Goal: Task Accomplishment & Management: Complete application form

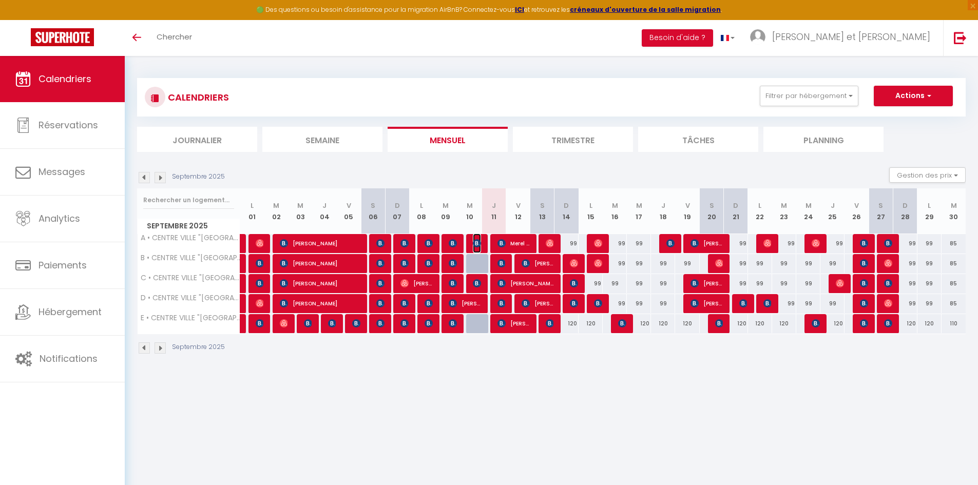
click at [479, 242] on img at bounding box center [477, 243] width 8 height 8
select select "OK"
select select "KO"
select select "0"
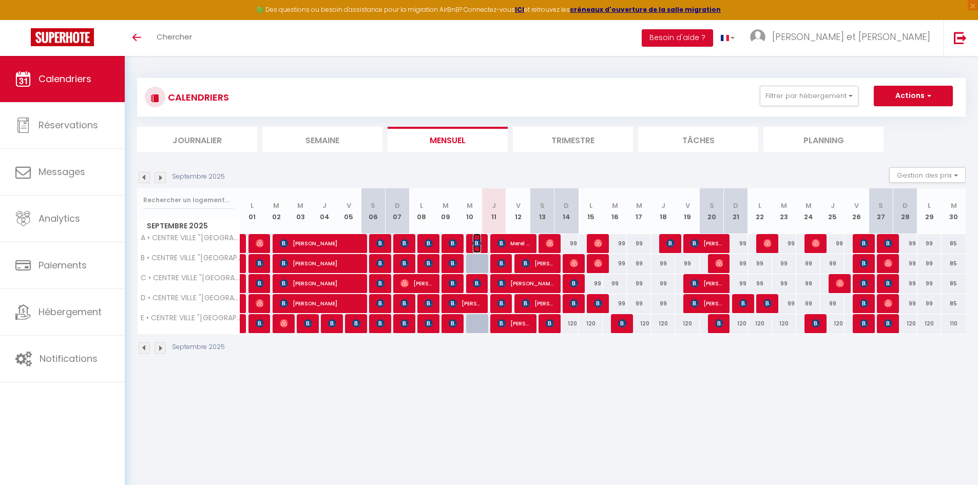
select select "1"
select select
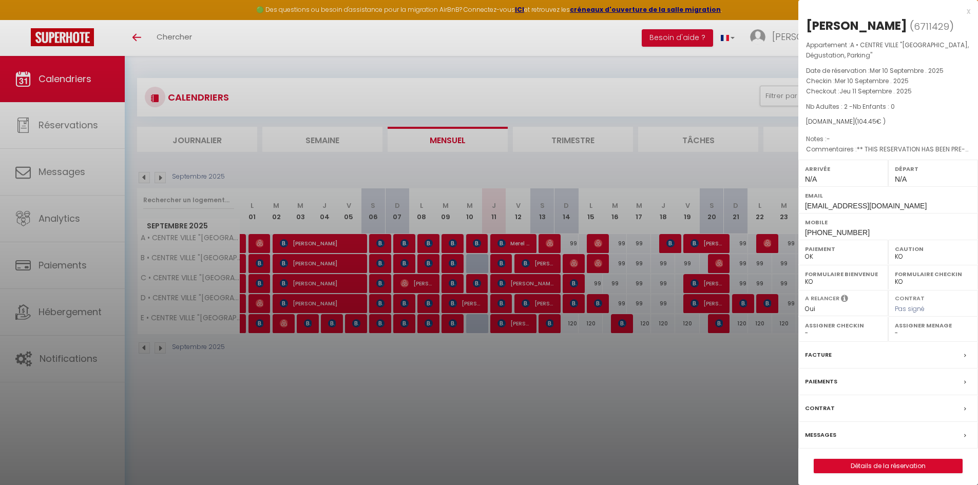
click at [968, 10] on div "x" at bounding box center [885, 11] width 172 height 12
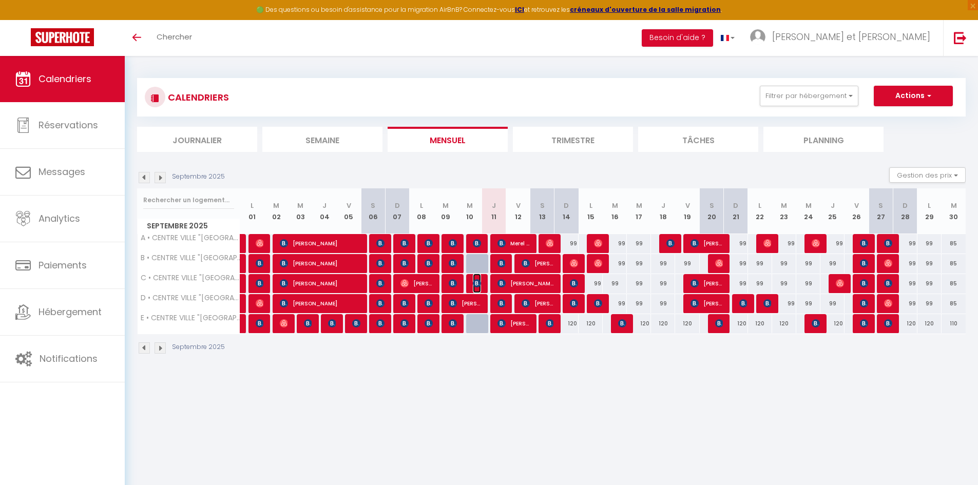
click at [476, 281] on img at bounding box center [477, 283] width 8 height 8
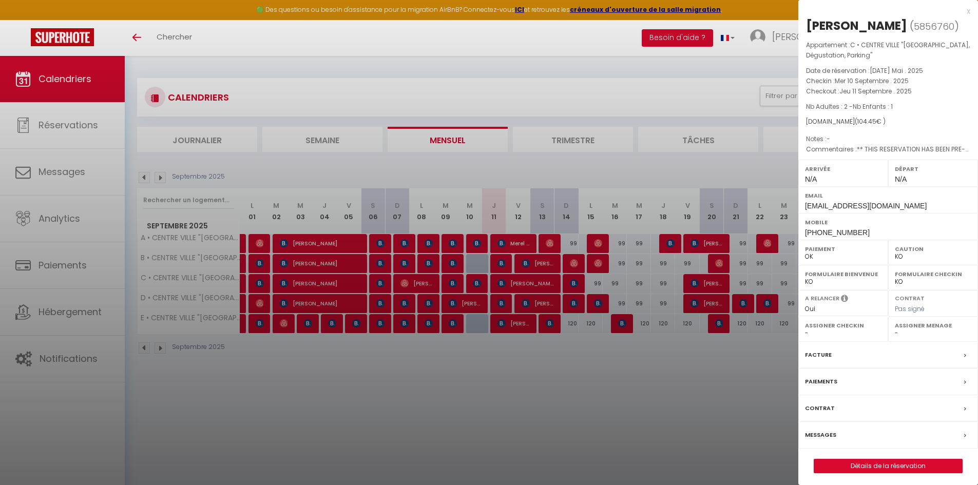
click at [967, 10] on div "x" at bounding box center [885, 11] width 172 height 12
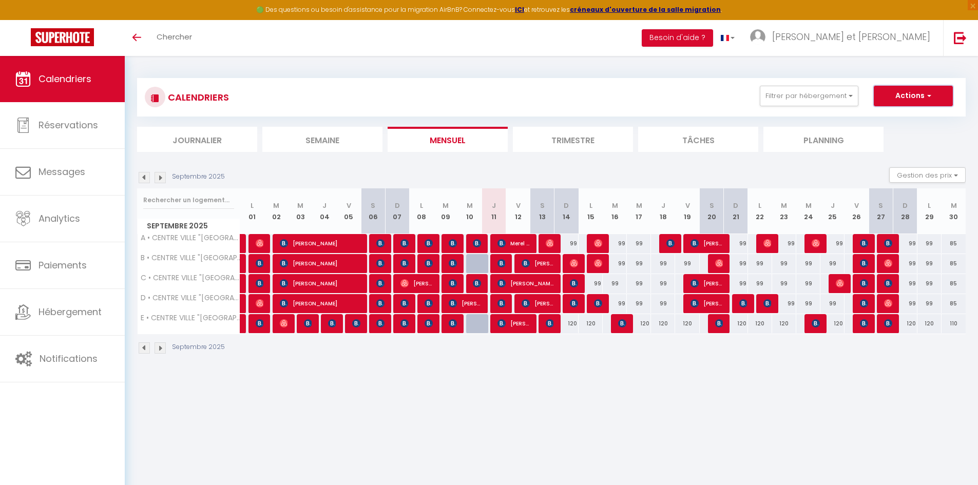
click at [926, 94] on span "button" at bounding box center [928, 95] width 6 height 10
drag, startPoint x: 668, startPoint y: 99, endPoint x: 682, endPoint y: 101, distance: 14.5
click at [668, 99] on div "CALENDRIERS Filtrer par hébergement Tous A • CENTRE VILLE "[GEOGRAPHIC_DATA], D…" at bounding box center [551, 97] width 813 height 23
click at [946, 172] on button "Gestion des prix" at bounding box center [927, 174] width 77 height 15
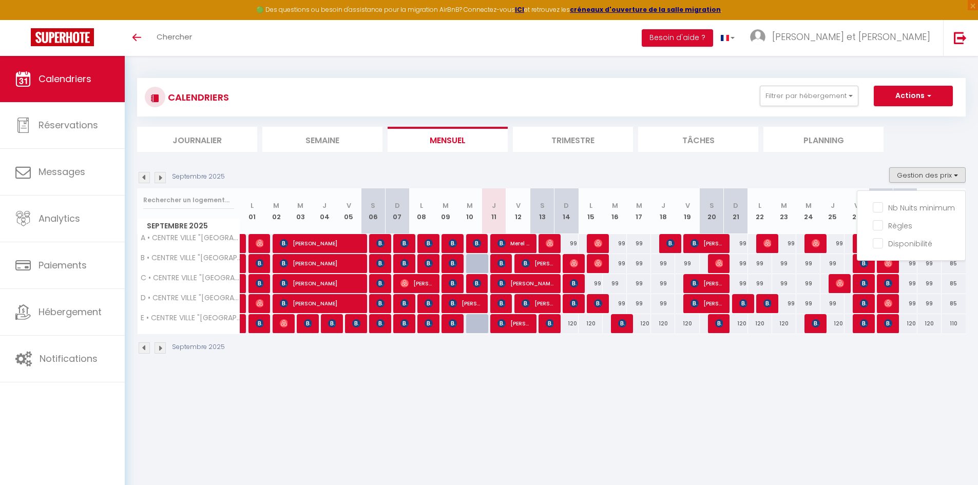
click at [933, 138] on ul "Journalier [GEOGRAPHIC_DATA] Mensuel Trimestre Tâches Planning" at bounding box center [551, 139] width 829 height 25
click at [932, 177] on button "Gestion des prix" at bounding box center [927, 174] width 77 height 15
click at [873, 161] on section "Septembre 2025 Gestion des prix Nb Nuits minimum Règles Disponibilité Septembre…" at bounding box center [551, 260] width 829 height 207
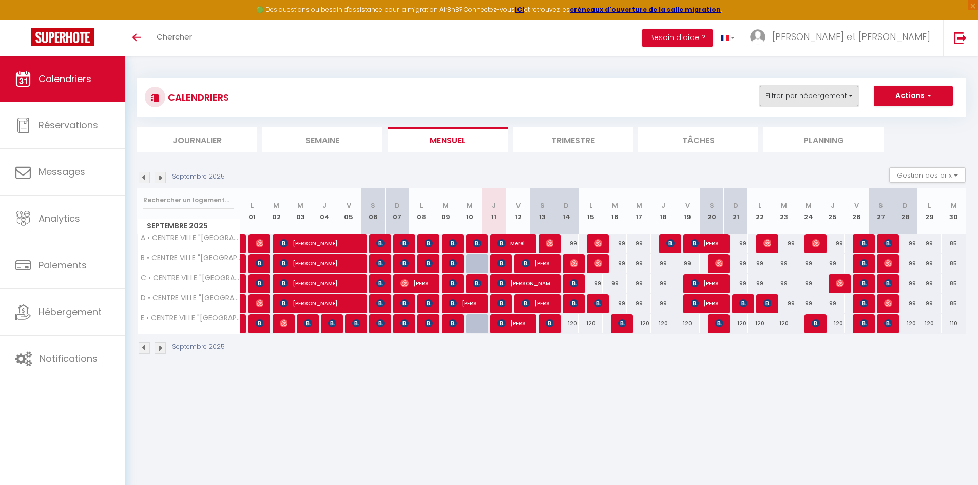
click at [840, 93] on button "Filtrer par hébergement" at bounding box center [809, 96] width 99 height 21
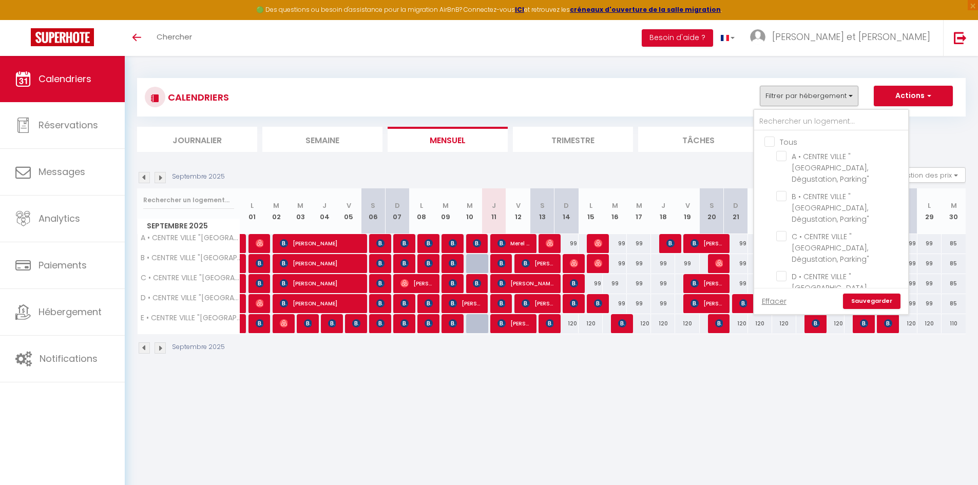
click at [708, 168] on div "Septembre 2025 Gestion des prix Nb Nuits minimum Règles Disponibilité" at bounding box center [551, 177] width 829 height 21
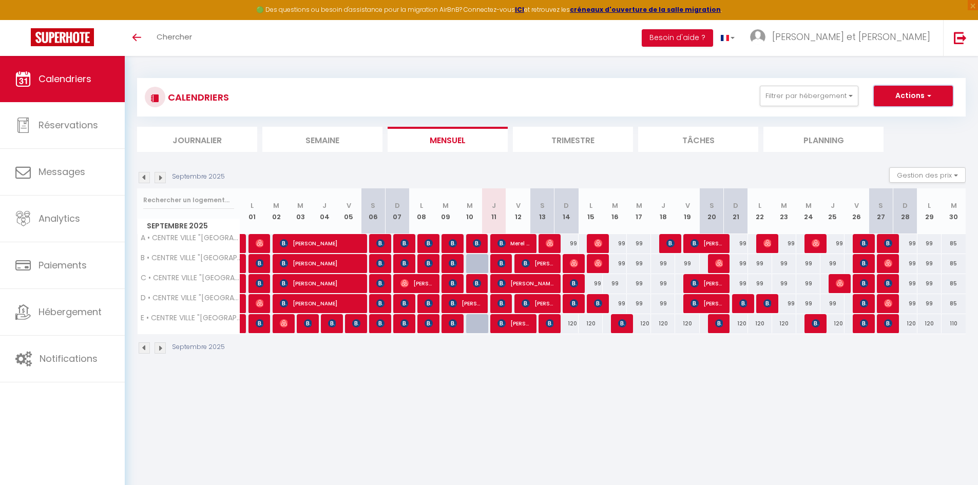
click at [933, 94] on button "Actions" at bounding box center [913, 96] width 79 height 21
click at [760, 177] on div "Septembre 2025 Gestion des prix Nb Nuits minimum Règles Disponibilité" at bounding box center [551, 177] width 829 height 21
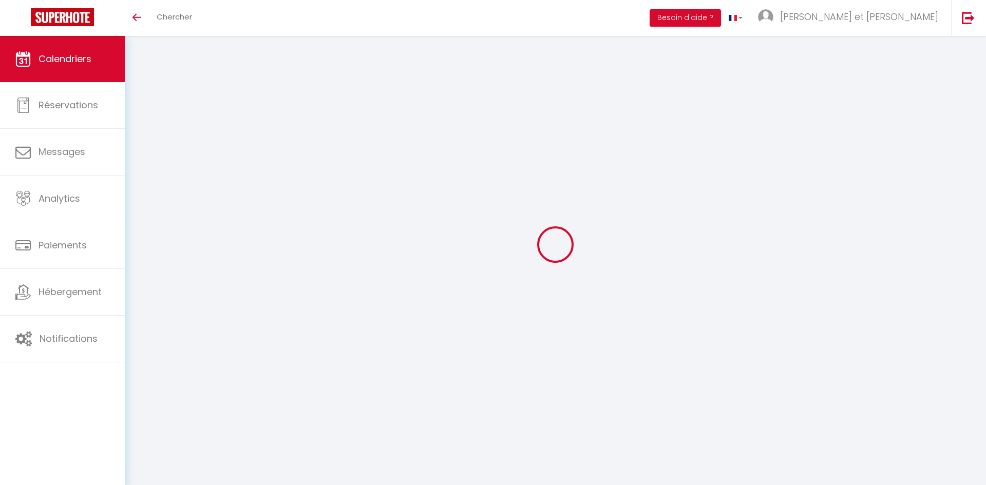
select select
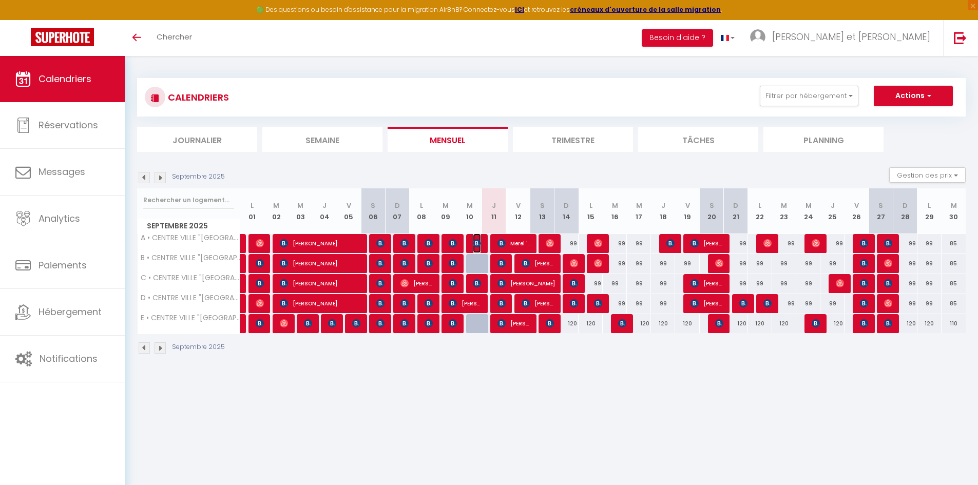
click at [479, 237] on span "[PERSON_NAME]" at bounding box center [477, 244] width 8 height 20
select select "OK"
select select "KO"
select select "0"
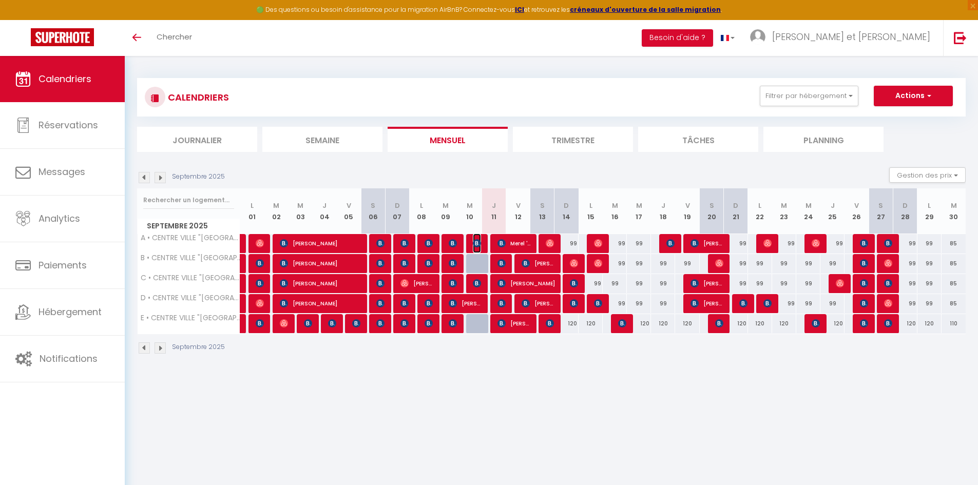
select select "1"
select select
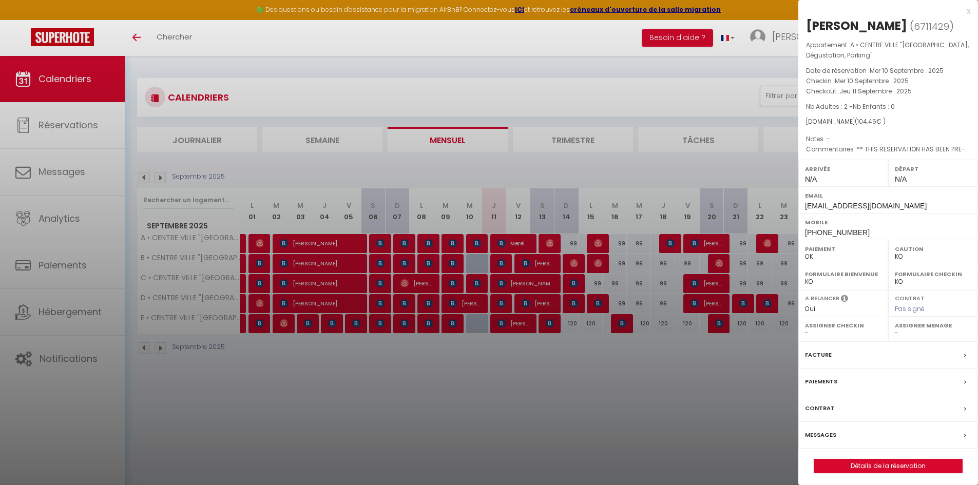
click at [967, 14] on div "x" at bounding box center [885, 11] width 172 height 12
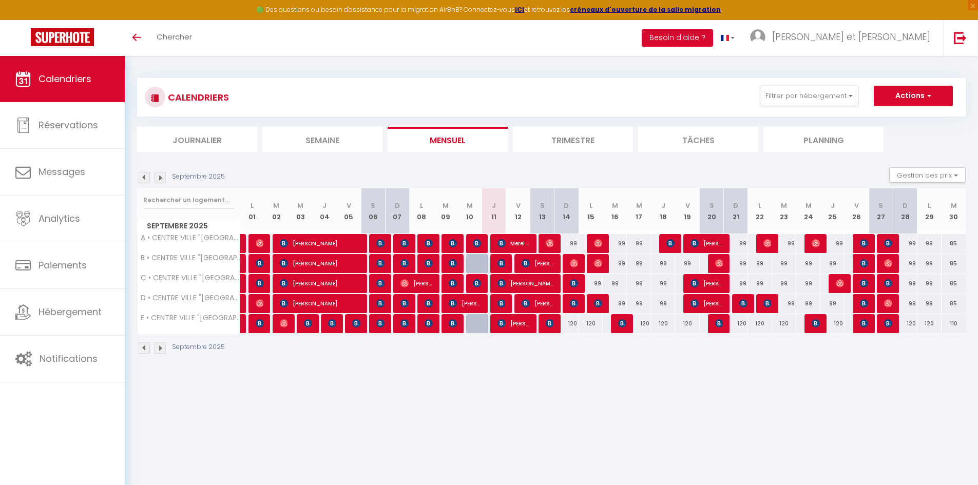
click at [739, 175] on div "Septembre 2025 Gestion des prix Nb Nuits minimum Règles Disponibilité" at bounding box center [551, 177] width 829 height 21
click at [513, 240] on span "Merel 't [PERSON_NAME]" at bounding box center [514, 244] width 32 height 20
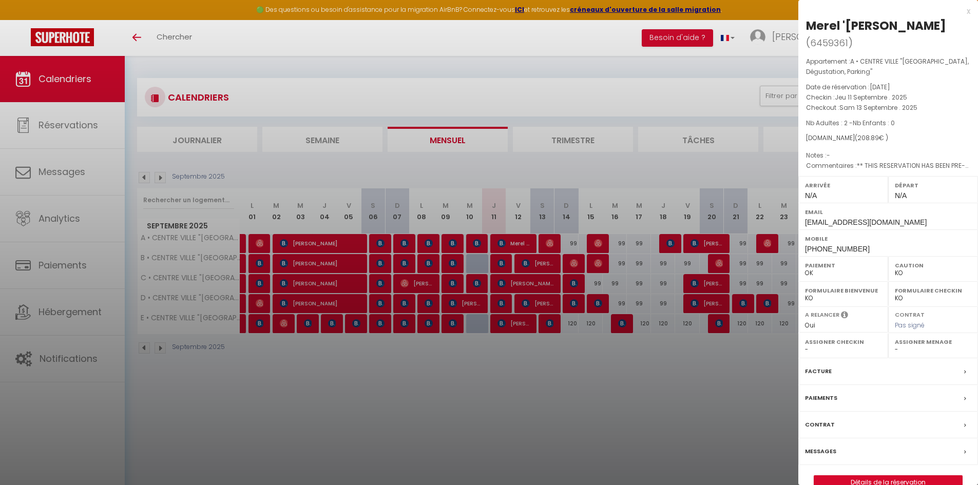
click at [966, 11] on div "x" at bounding box center [885, 11] width 172 height 12
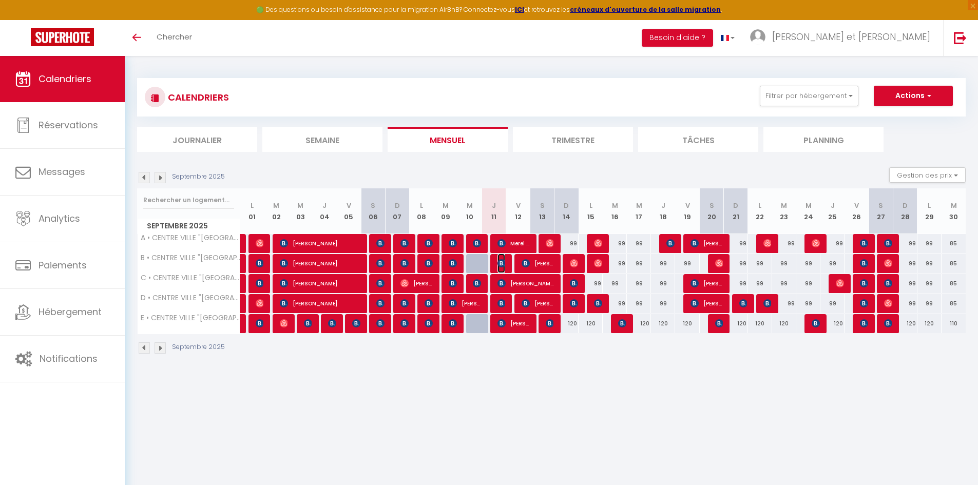
click at [505, 263] on img at bounding box center [502, 263] width 8 height 8
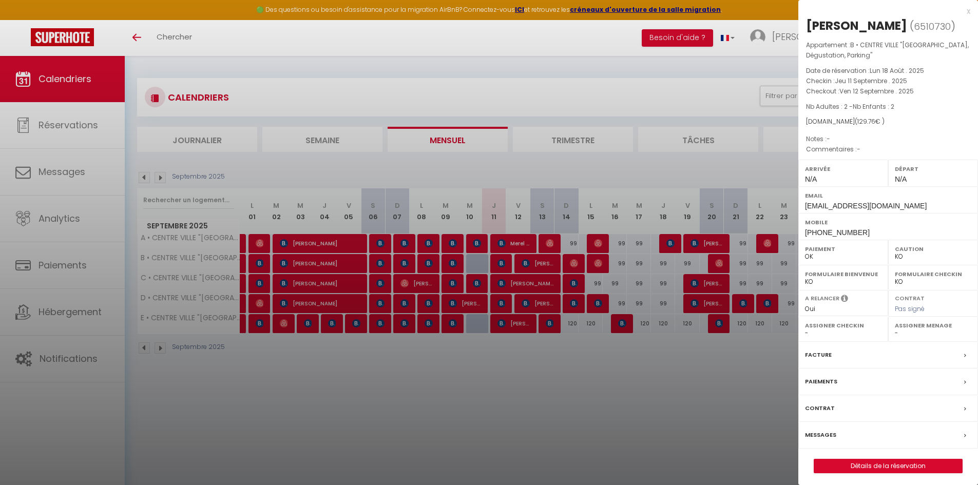
click at [964, 13] on div "x" at bounding box center [885, 11] width 172 height 12
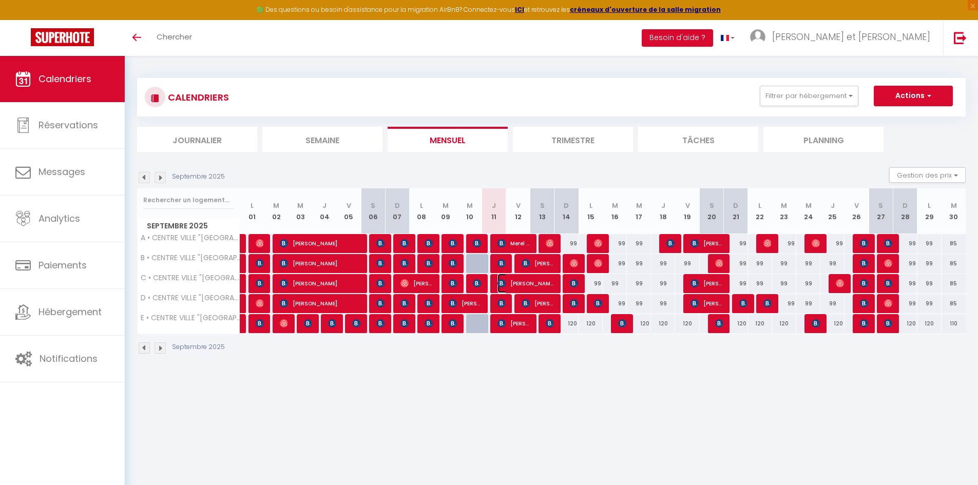
click at [538, 281] on span "[PERSON_NAME]" at bounding box center [526, 284] width 56 height 20
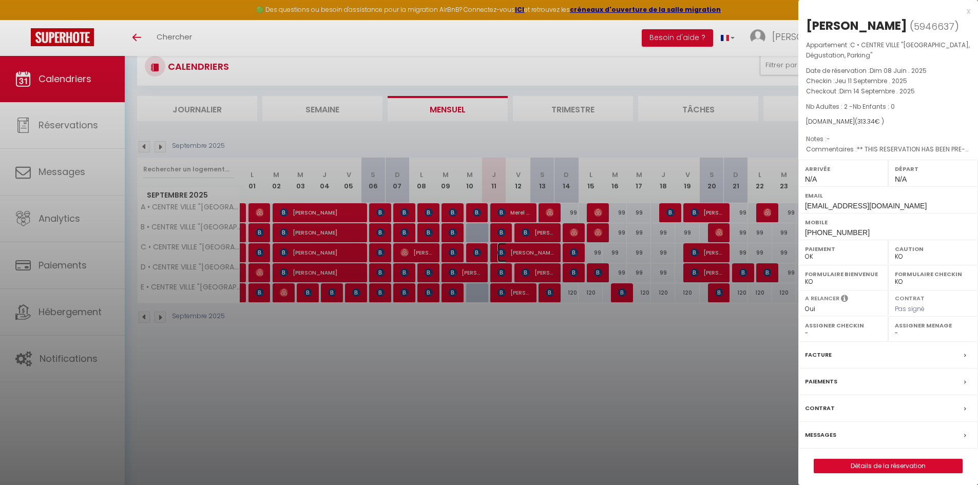
scroll to position [56, 0]
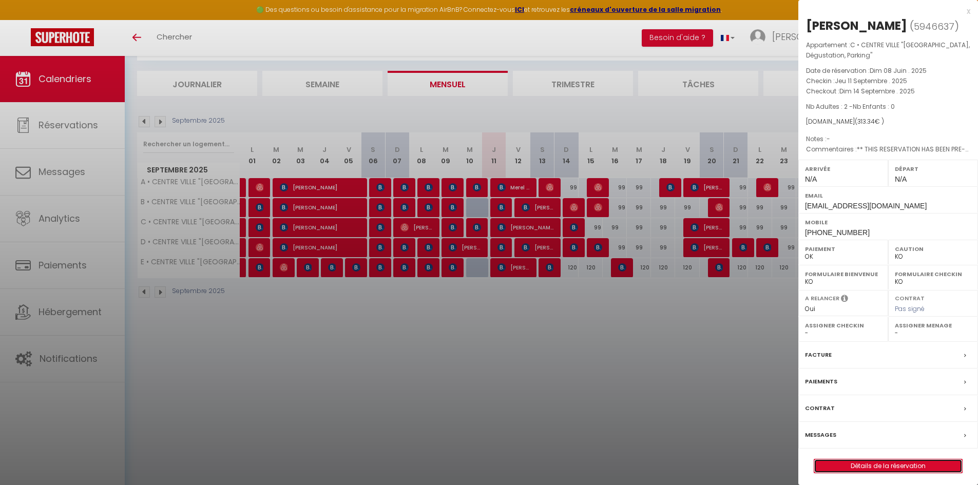
click at [891, 473] on link "Détails de la réservation" at bounding box center [888, 466] width 148 height 13
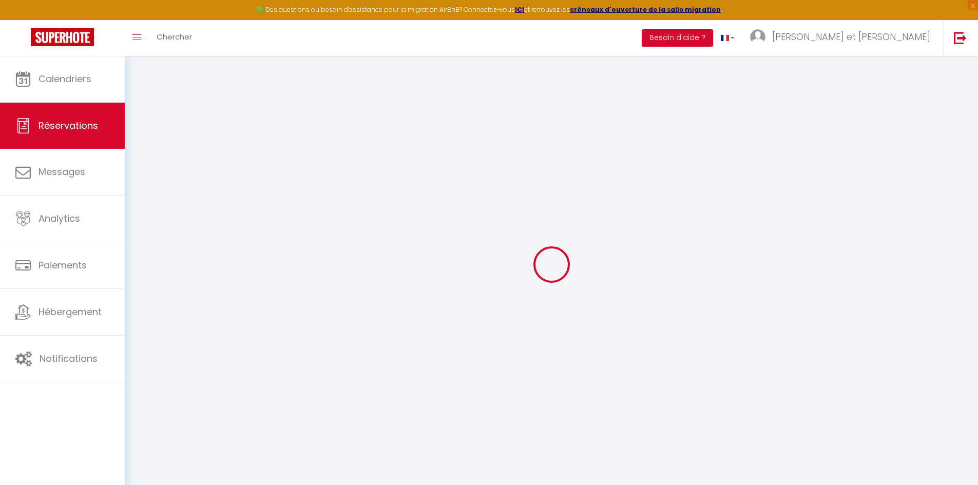
type input "Janine"
type input "van den Berghe"
type input "jbergh.659601@guest.booking.com"
type input "+31611031240"
type input "Albertina Agnesstraat 194"
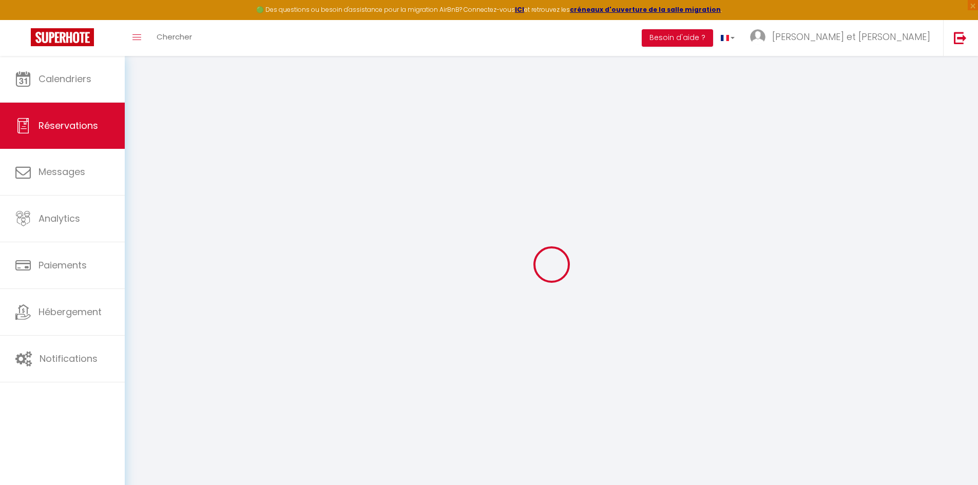
type input "Alkmaar"
select select "NL"
type input "50.49"
type input "4.39"
select select "6169"
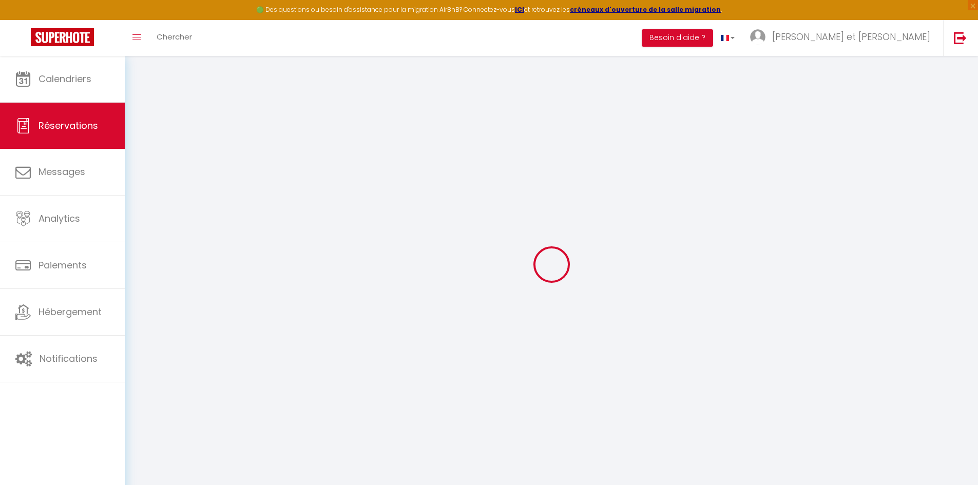
select select "1"
select select
type input "2"
select select "12"
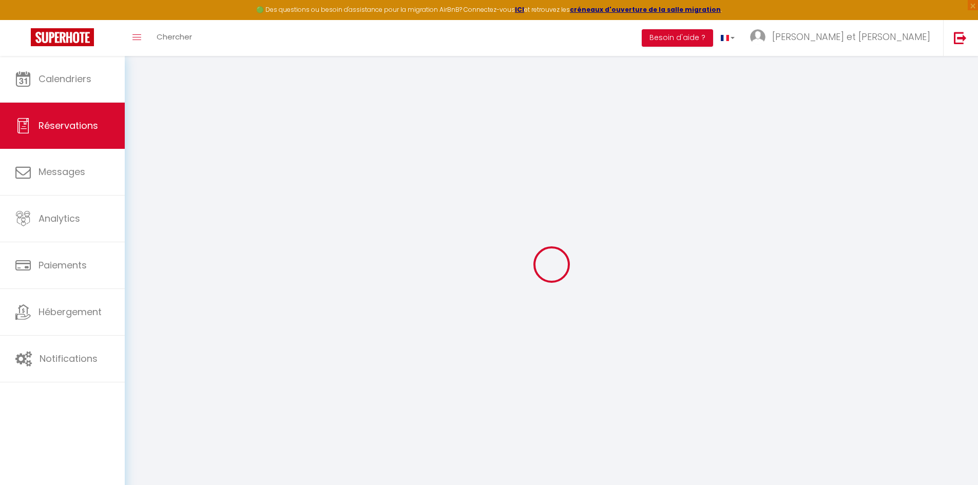
select select "14"
type input "297"
checkbox input "false"
type input "0"
select select "2"
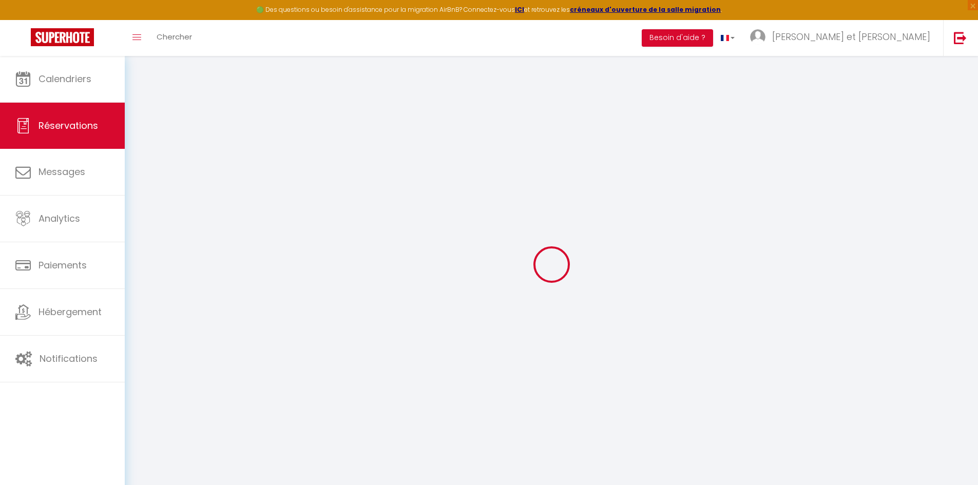
type input "0"
select select
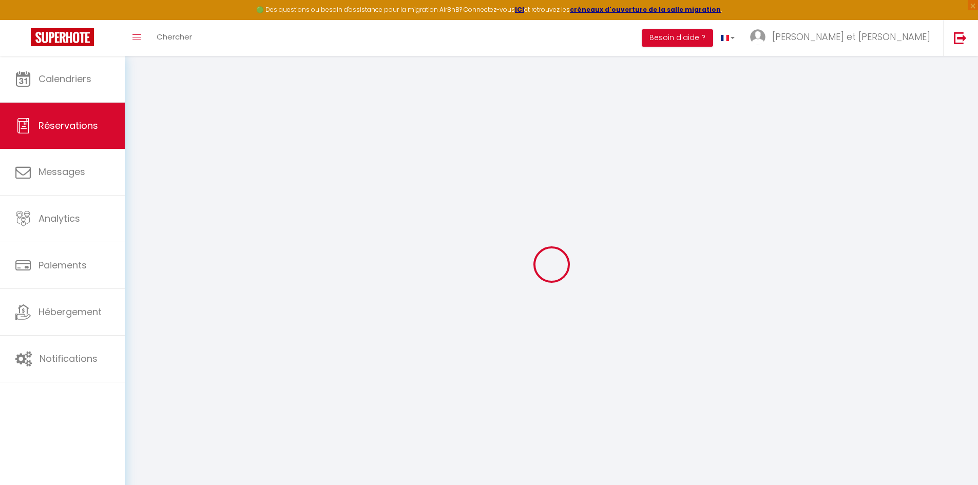
checkbox input "false"
select select
checkbox input "false"
select select
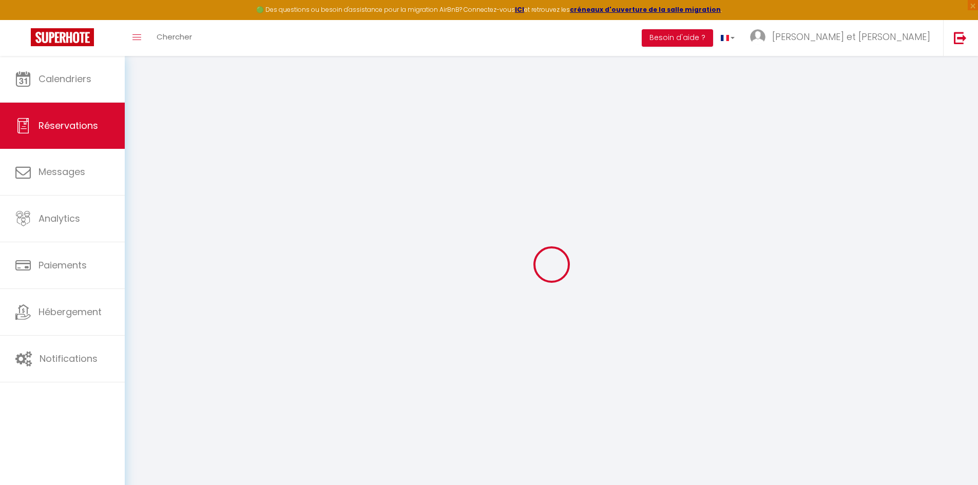
select select
checkbox input "false"
select select
checkbox input "false"
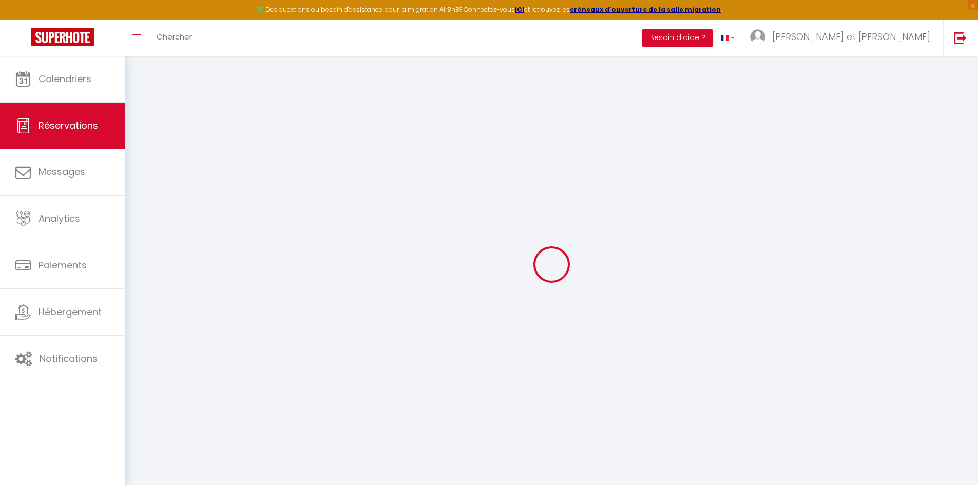
type textarea "** THIS RESERVATION HAS BEEN PRE-PAID ** BOOKING NOTE : Payment charge is EUR 4…"
type input "16.34"
select select
checkbox input "false"
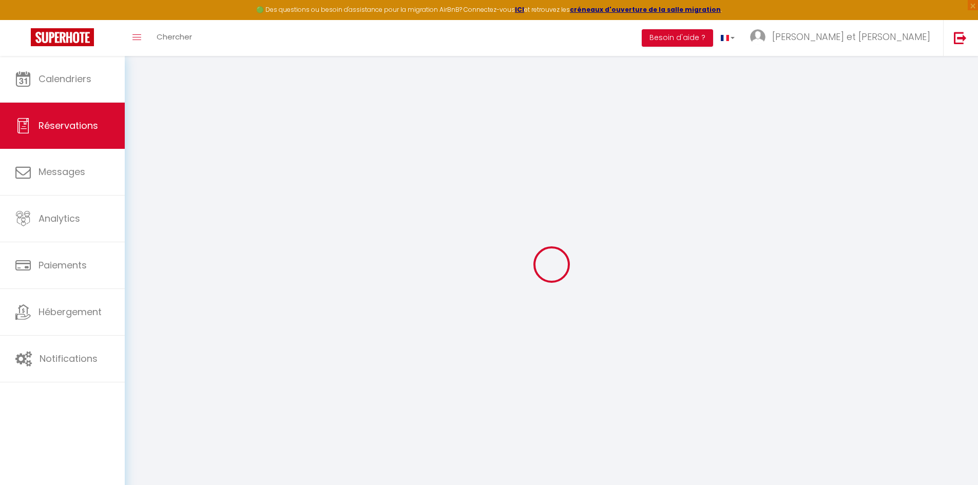
select select
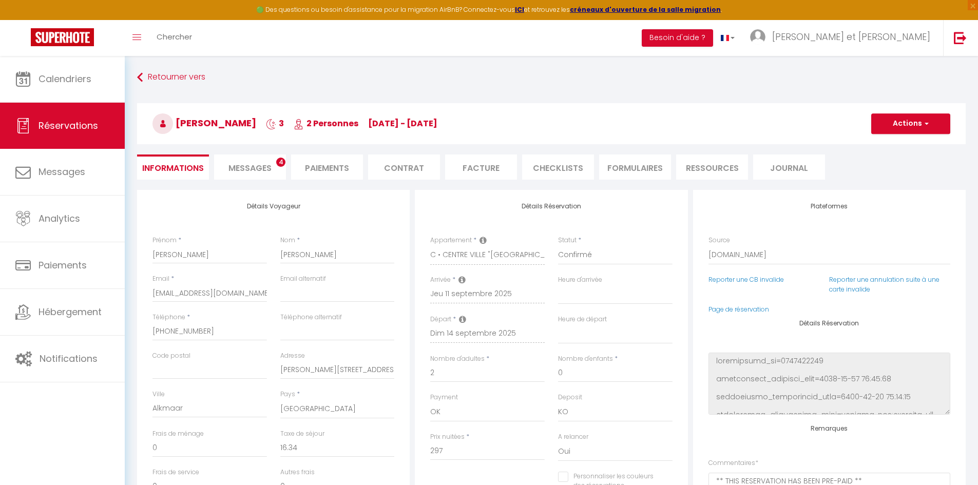
click at [252, 163] on span "Messages" at bounding box center [250, 168] width 43 height 12
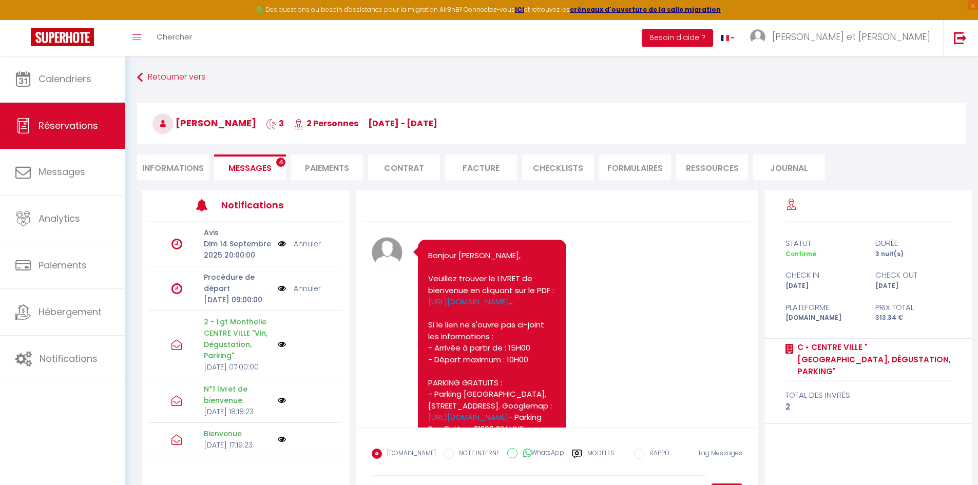
click at [165, 165] on li "Informations" at bounding box center [173, 167] width 72 height 25
select select
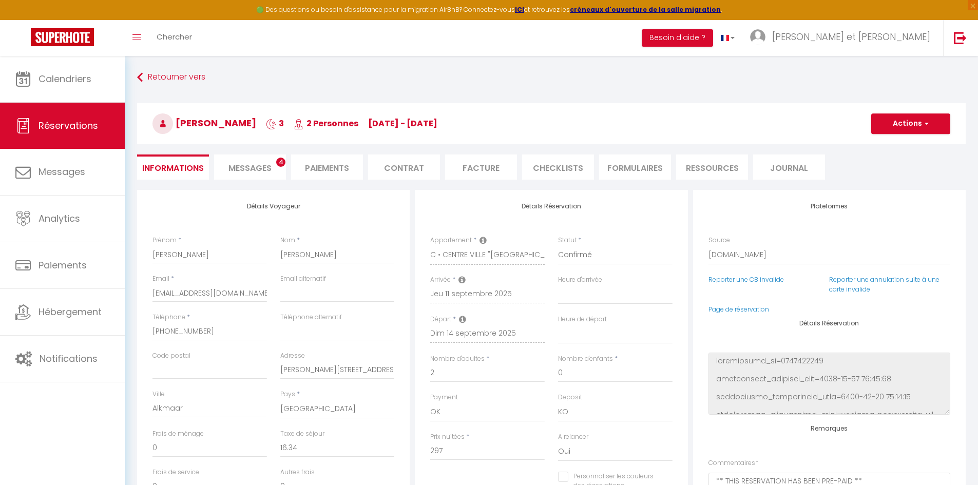
select select
checkbox input "false"
click at [245, 165] on span "Messages" at bounding box center [250, 168] width 43 height 12
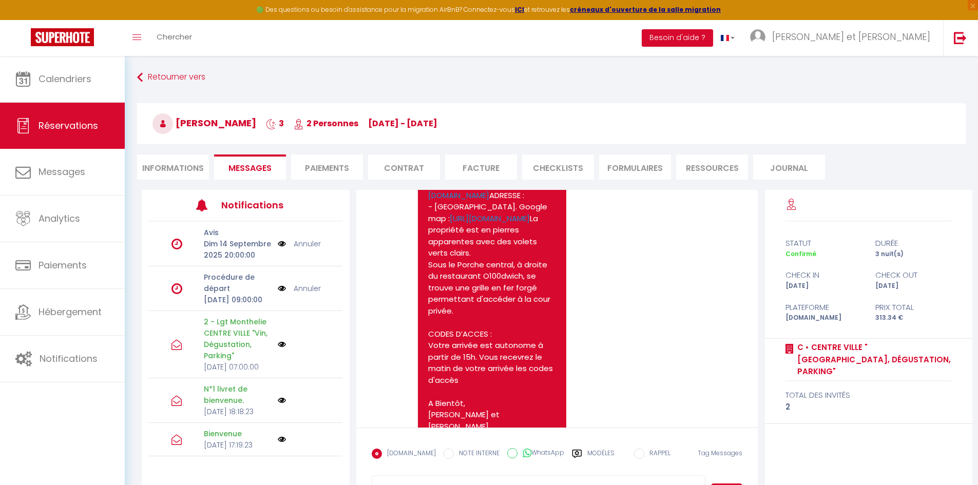
scroll to position [56, 0]
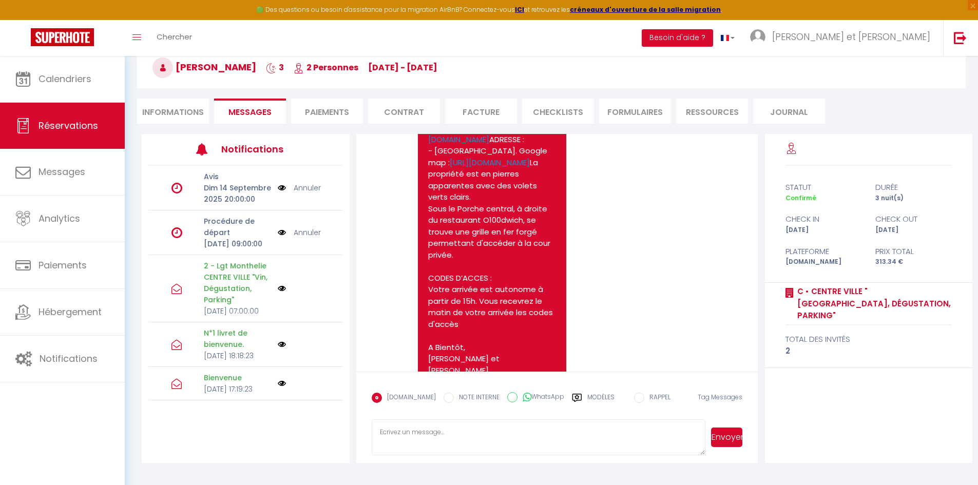
click at [170, 112] on li "Informations" at bounding box center [173, 111] width 72 height 25
select select
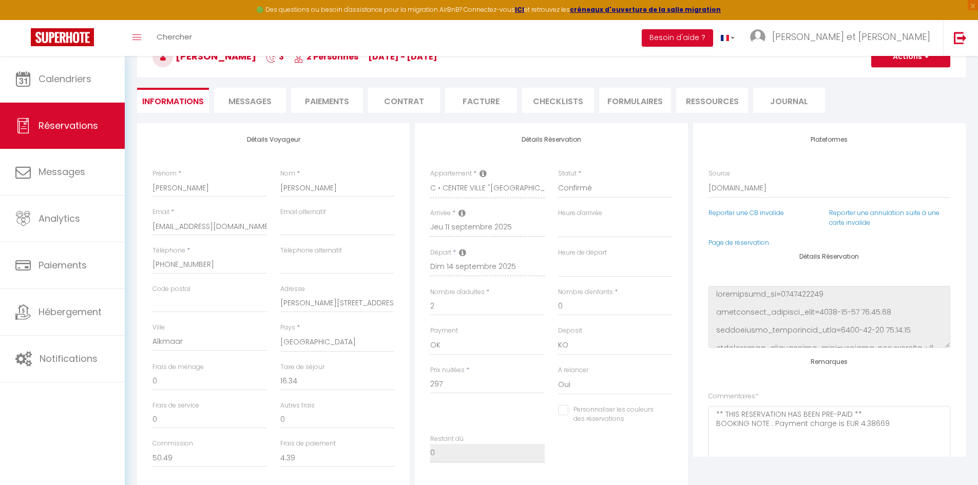
scroll to position [65, 0]
click at [164, 266] on input "+31611031240" at bounding box center [210, 266] width 115 height 18
click at [172, 266] on input "+31611031240" at bounding box center [210, 266] width 115 height 18
select select
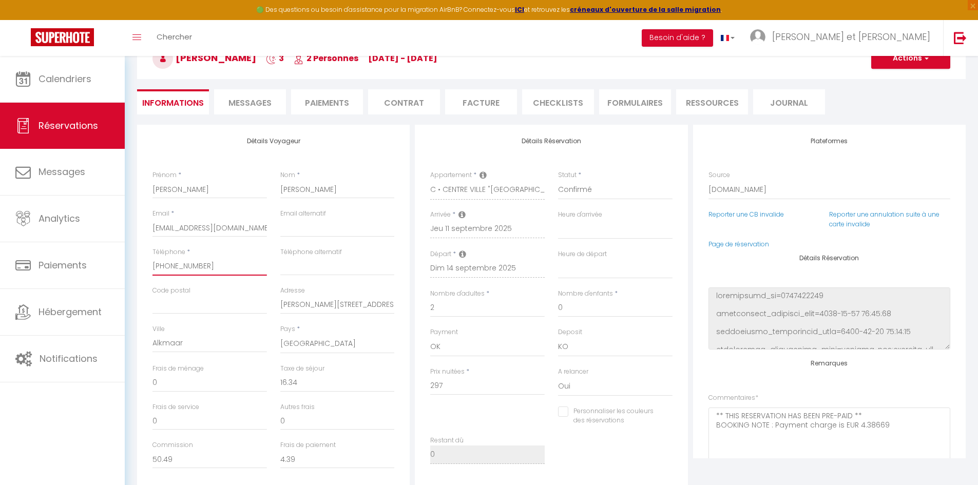
checkbox input "false"
select select
checkbox input "false"
select select
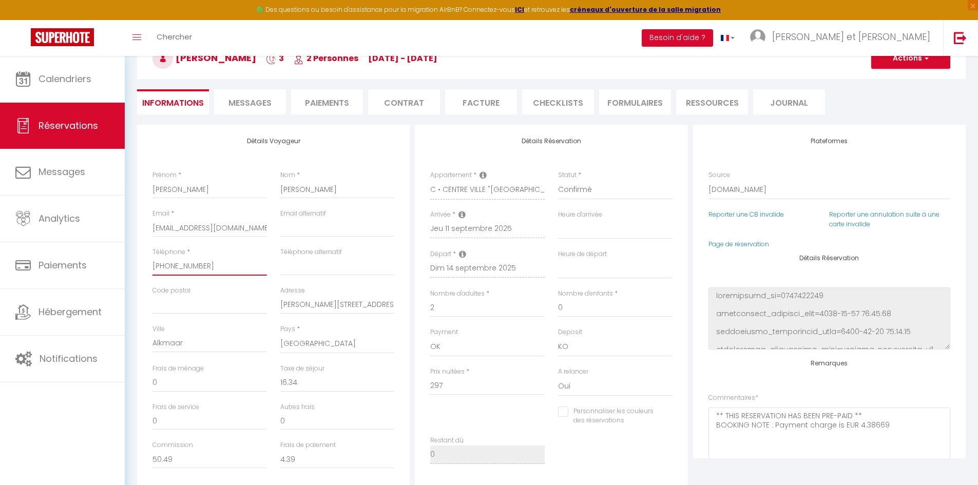
select select
checkbox input "false"
select select
checkbox input "false"
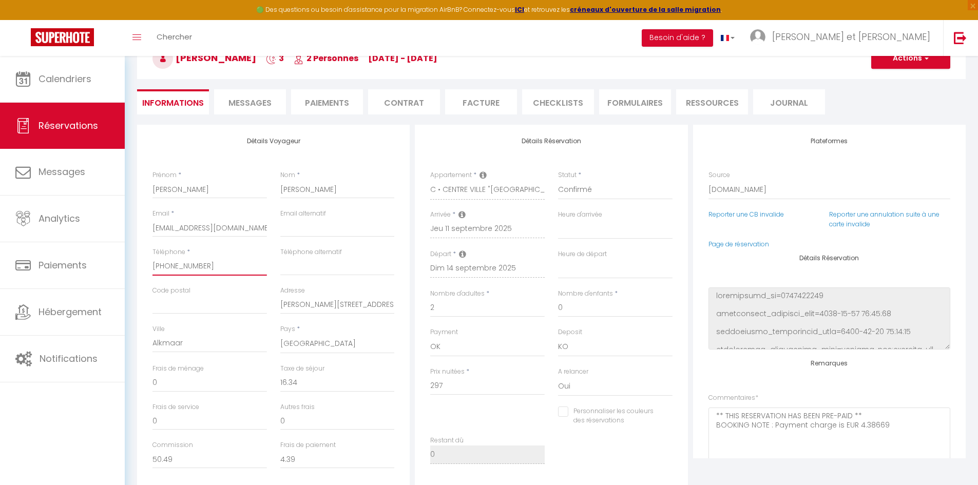
click at [179, 265] on input "+31611031240" at bounding box center [210, 266] width 115 height 18
click at [180, 266] on input "+31611031240" at bounding box center [210, 266] width 115 height 18
click at [186, 265] on input "+31611031240" at bounding box center [210, 266] width 115 height 18
click at [195, 265] on input "+31611031240" at bounding box center [210, 266] width 115 height 18
select select
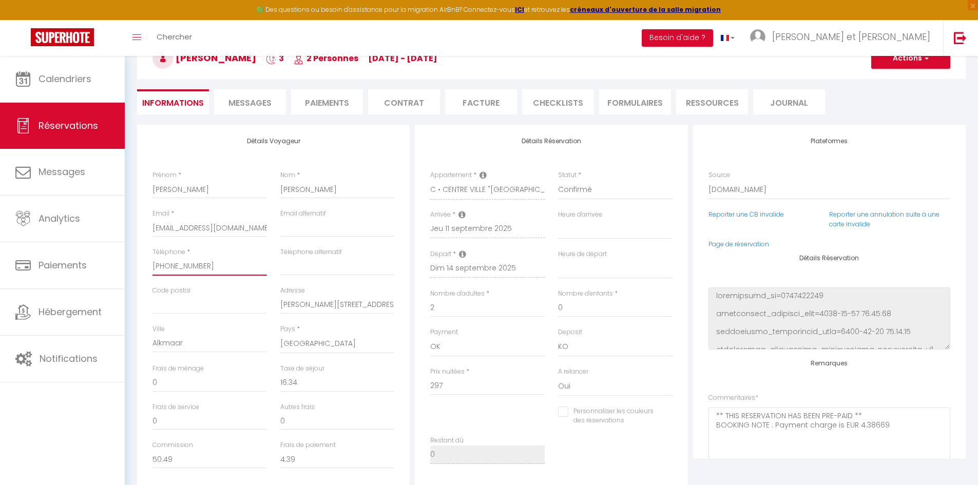
select select
checkbox input "false"
select select
checkbox input "false"
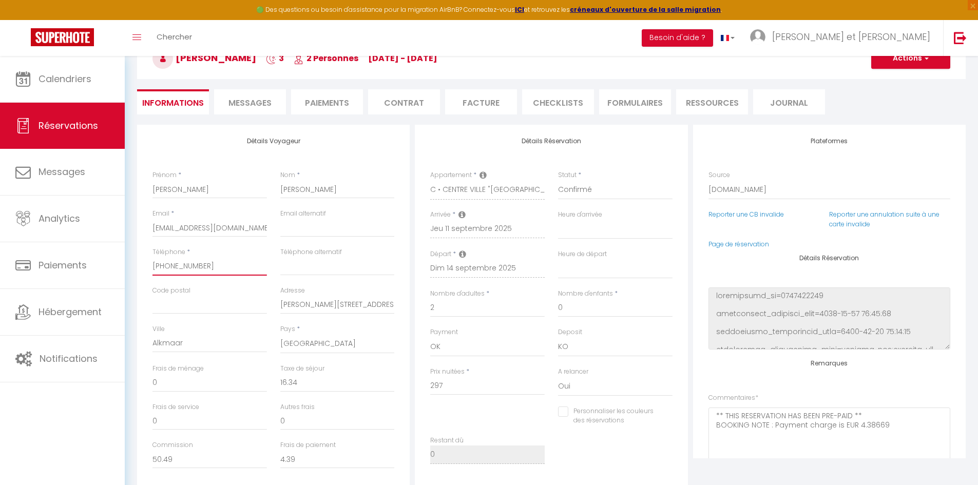
select select
checkbox input "false"
select select
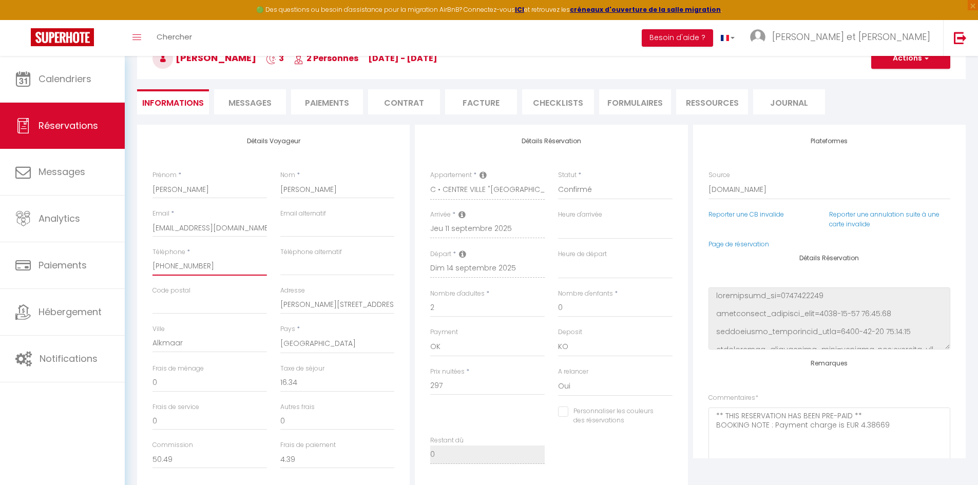
checkbox input "false"
select select
checkbox input "false"
select select
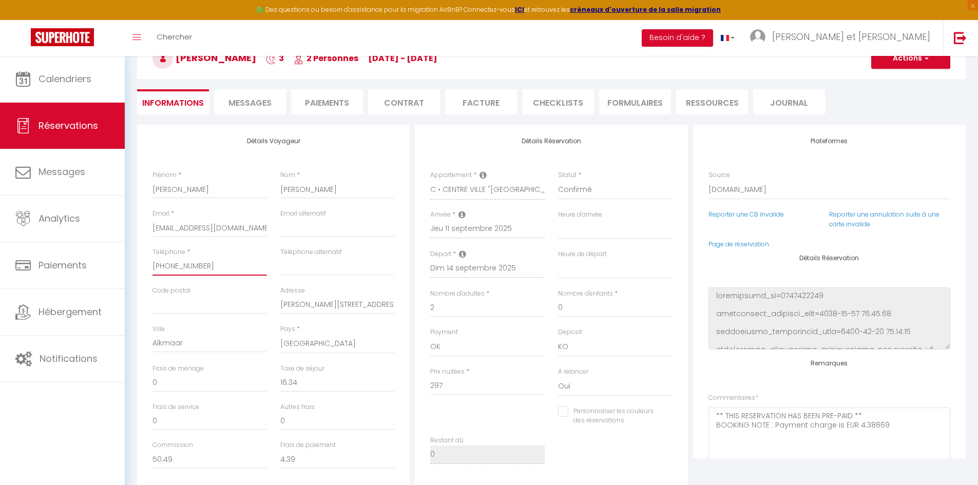
select select
checkbox input "false"
select select
checkbox input "false"
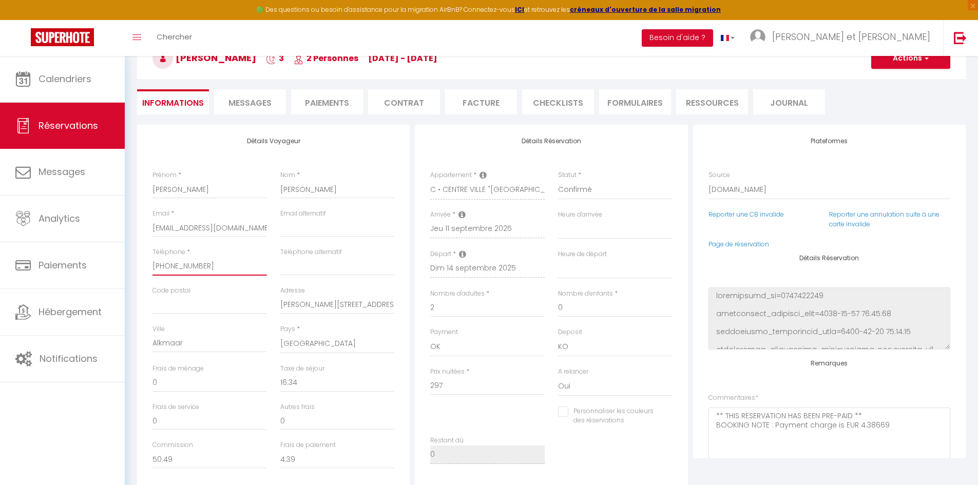
select select
checkbox input "false"
select select
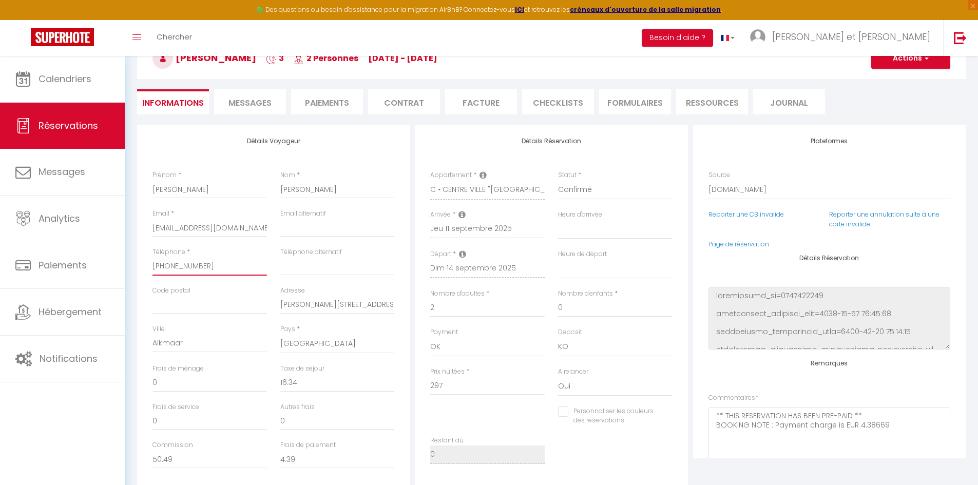
checkbox input "false"
select select
checkbox input "false"
select select
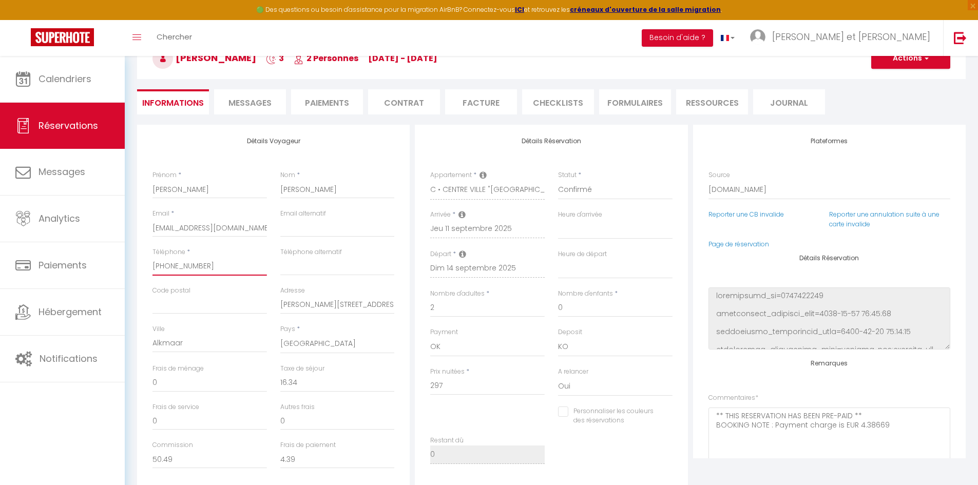
select select
checkbox input "false"
select select
checkbox input "false"
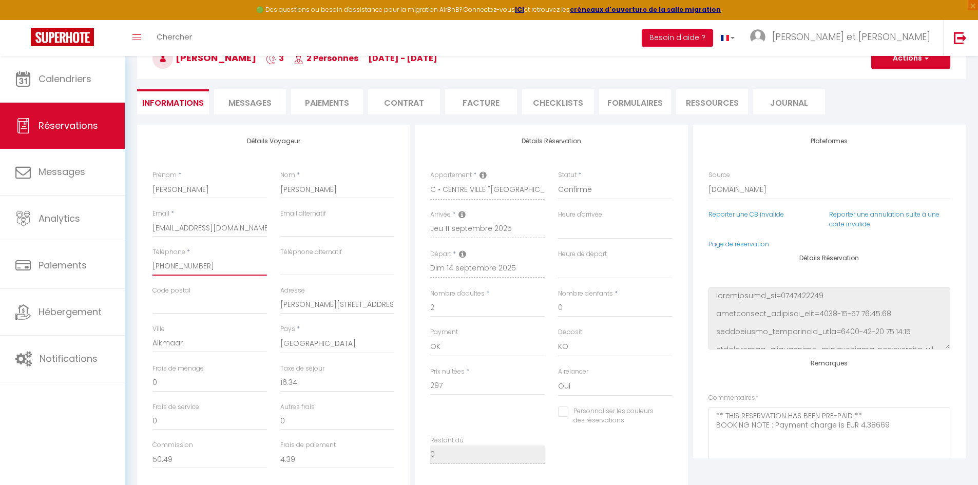
select select
checkbox input "false"
select select
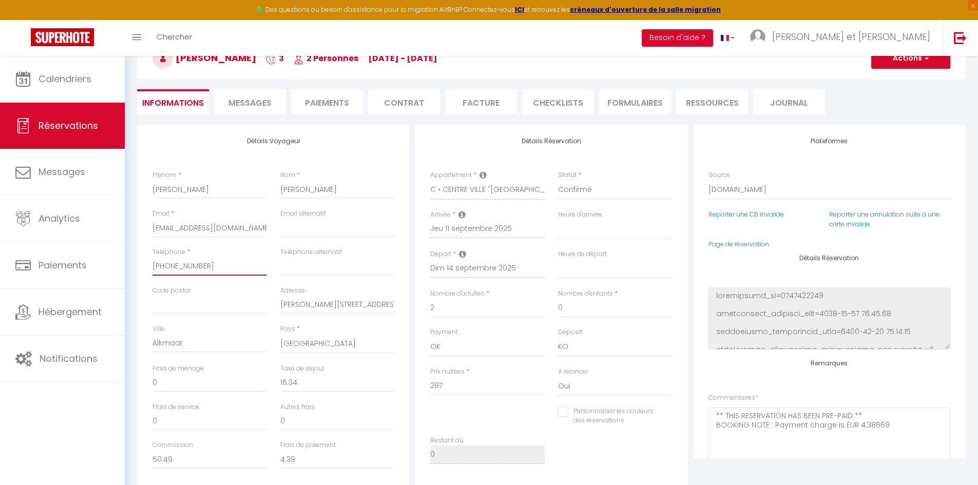
checkbox input "false"
select select
checkbox input "false"
select select
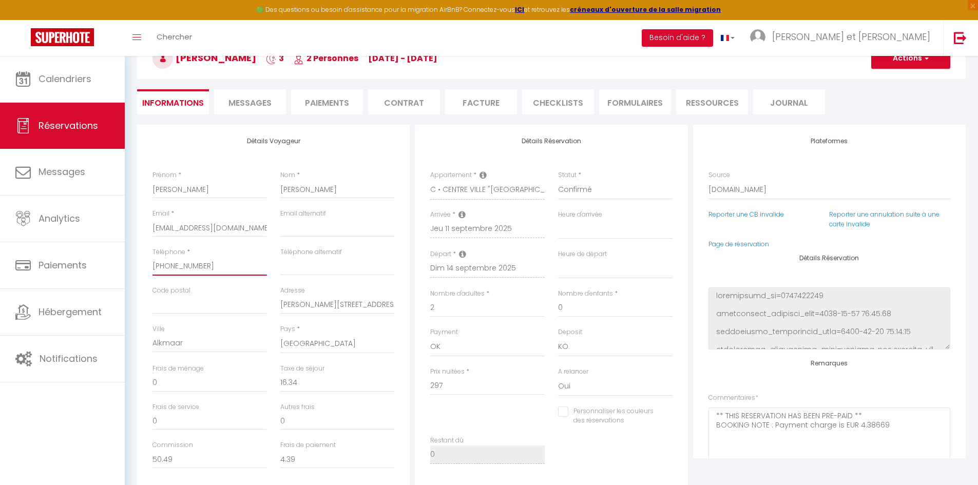
select select
checkbox input "false"
select select
checkbox input "false"
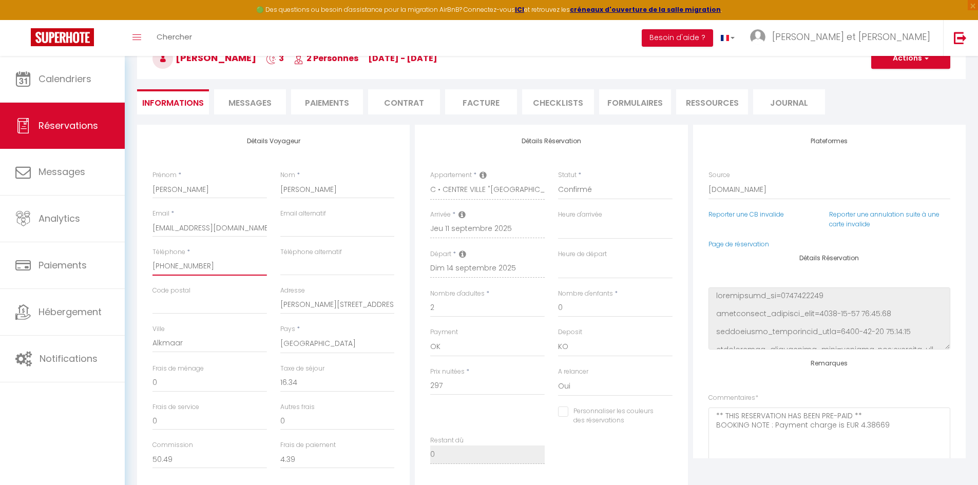
select select
checkbox input "false"
select select
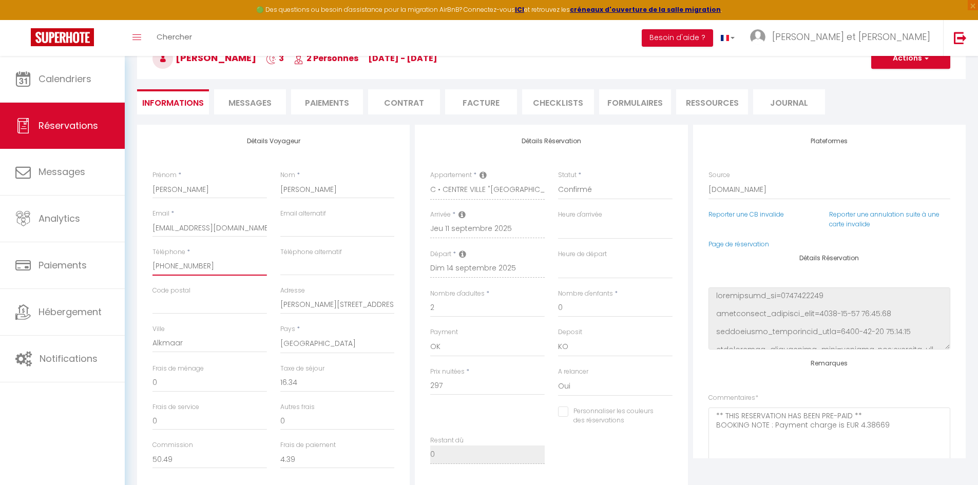
checkbox input "false"
select select
checkbox input "false"
